Goal: Find specific fact: Find specific page/section

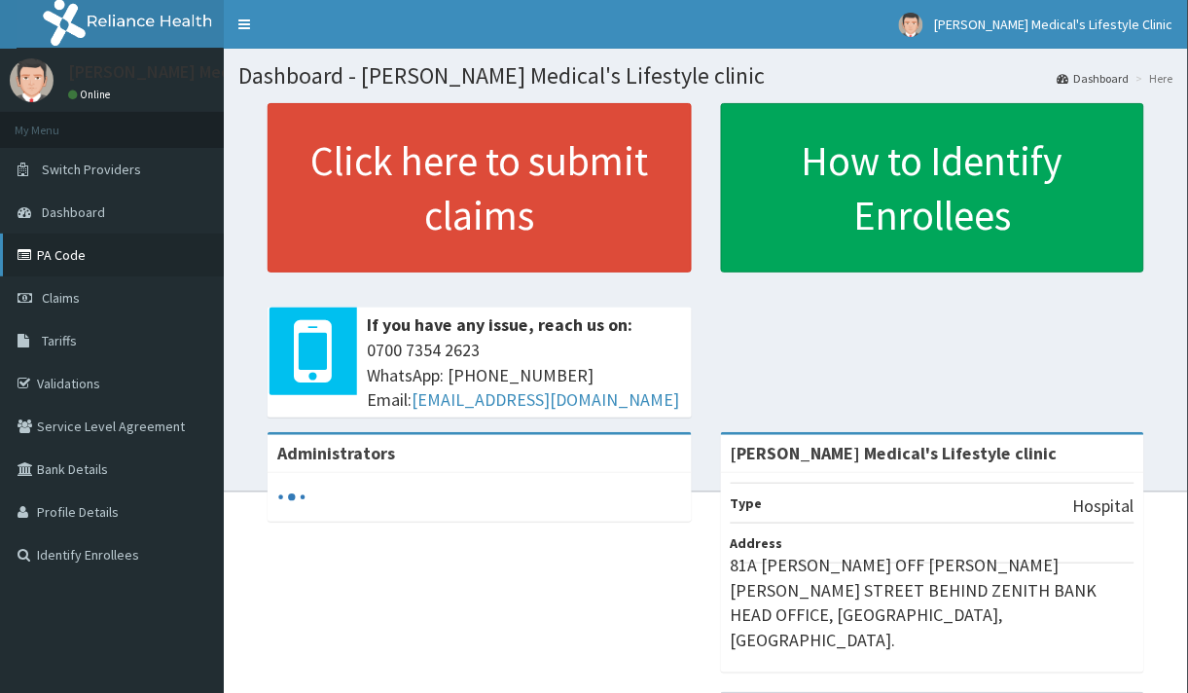
click at [68, 258] on link "PA Code" at bounding box center [112, 254] width 224 height 43
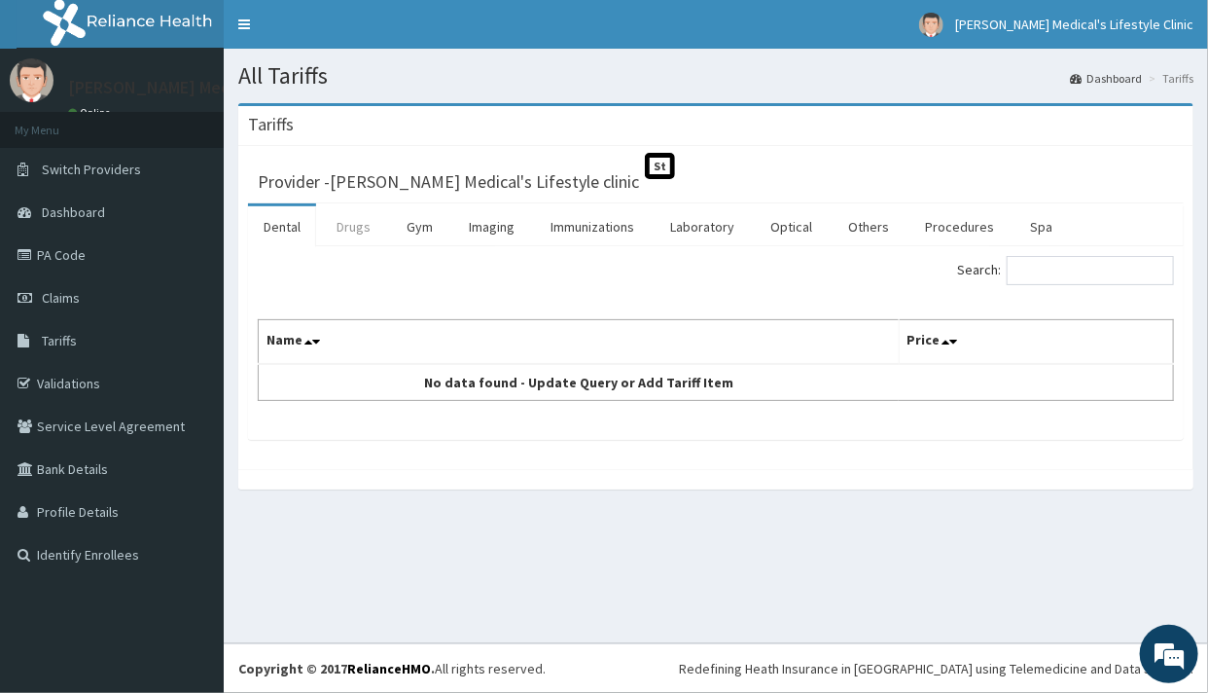
click at [342, 224] on link "Drugs" at bounding box center [353, 226] width 65 height 41
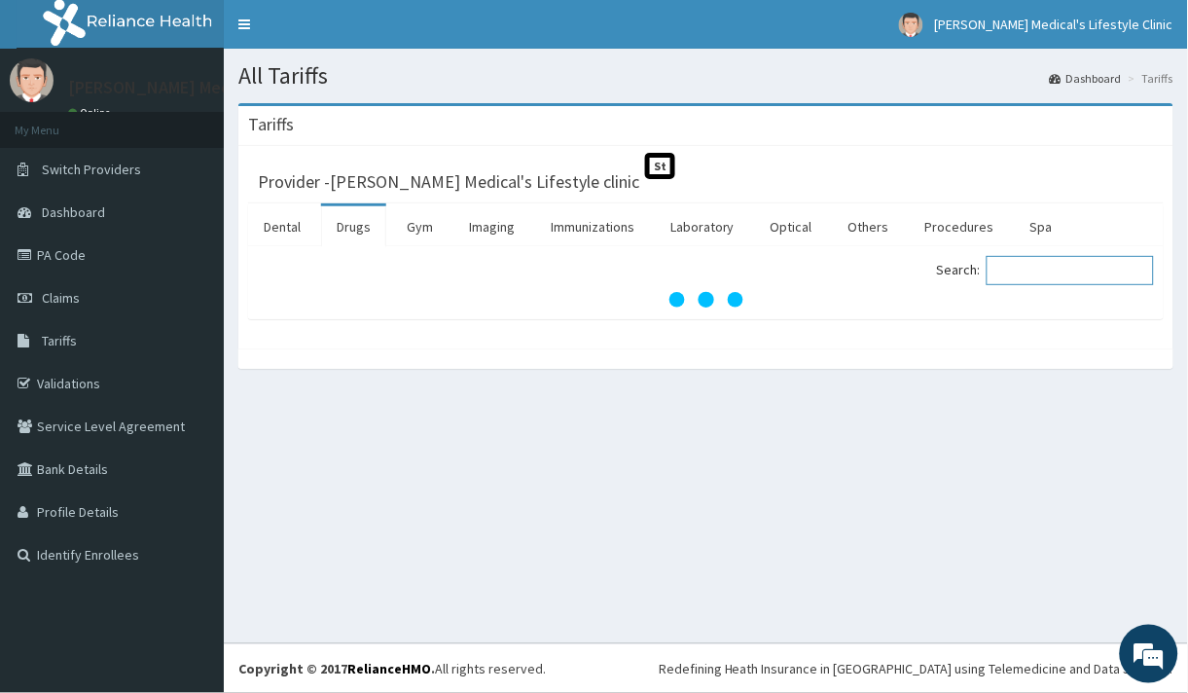
click at [1035, 274] on input "Search:" at bounding box center [1069, 270] width 167 height 29
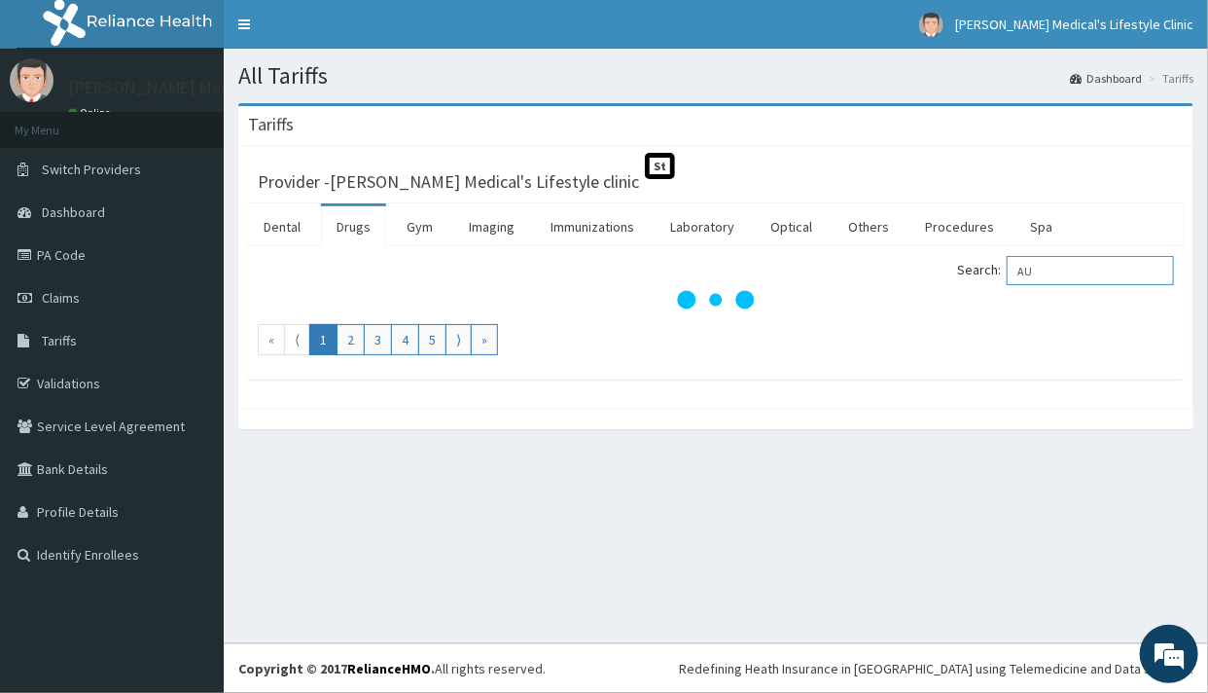
type input "A"
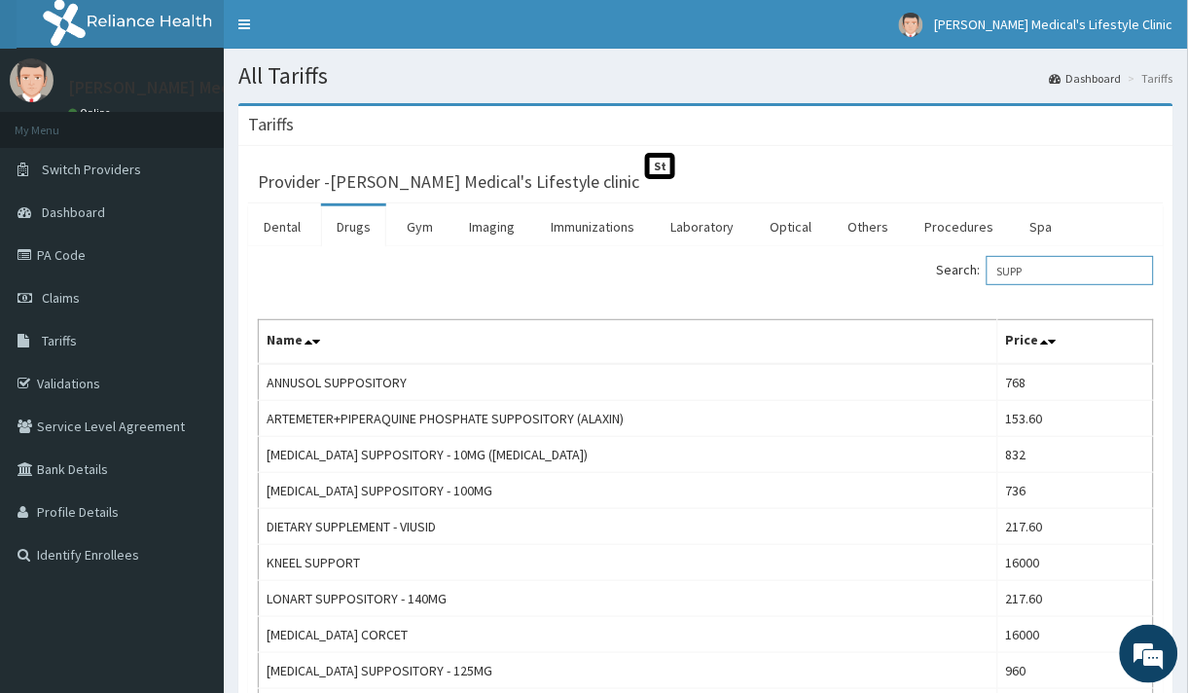
type input "SUPP"
